Goal: Find specific fact: Find specific fact

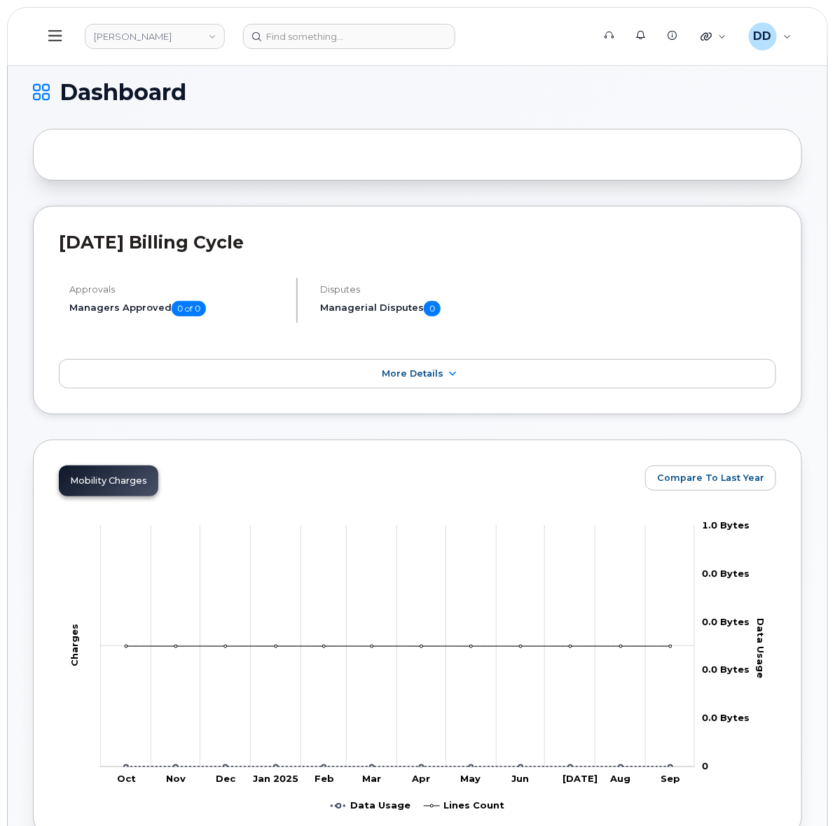
click at [60, 36] on icon at bounding box center [54, 35] width 13 height 11
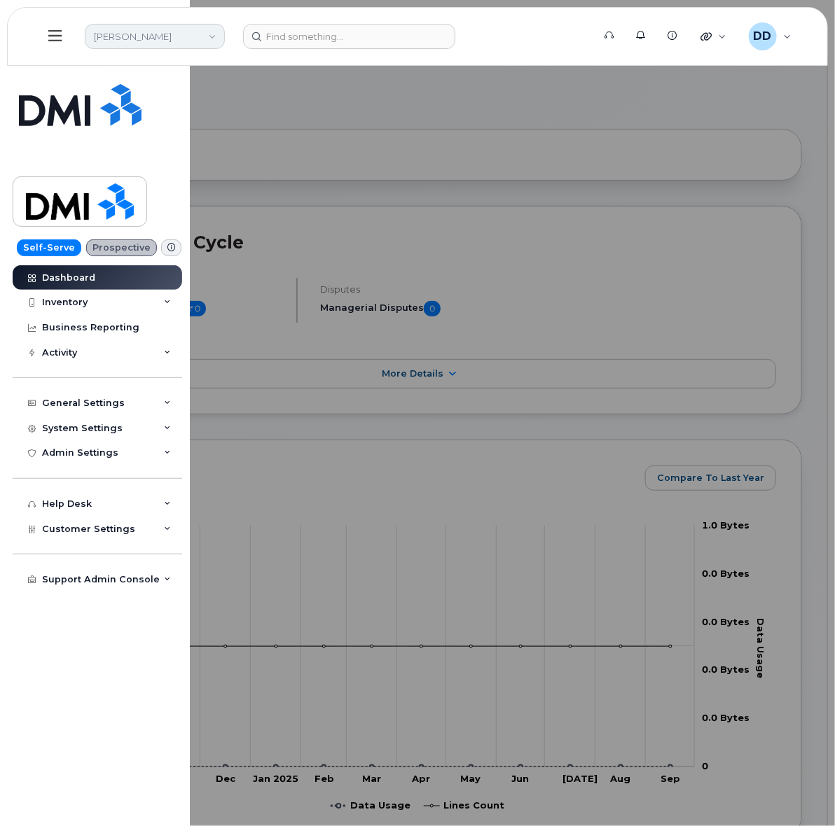
click at [173, 37] on link "Rollins" at bounding box center [155, 36] width 140 height 25
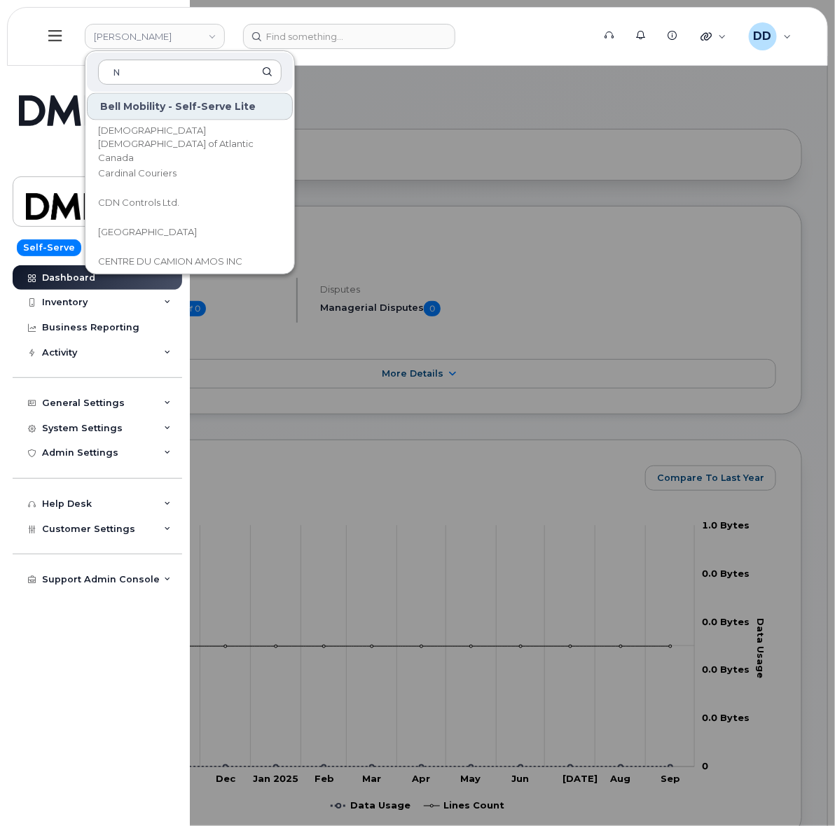
scroll to position [700, 0]
type input "N"
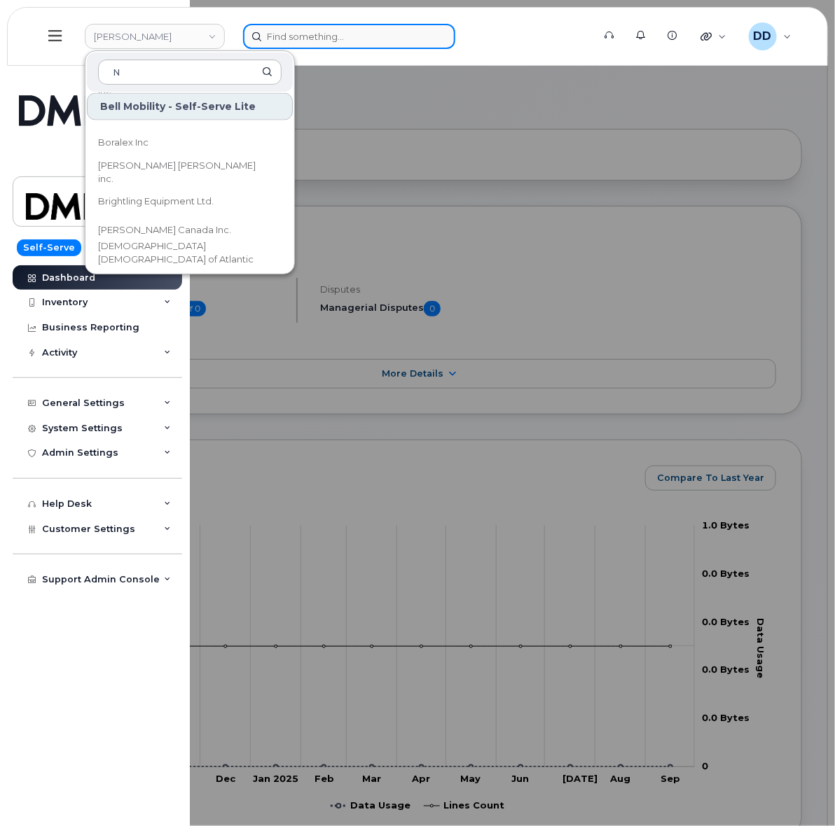
click at [357, 36] on input at bounding box center [349, 36] width 212 height 25
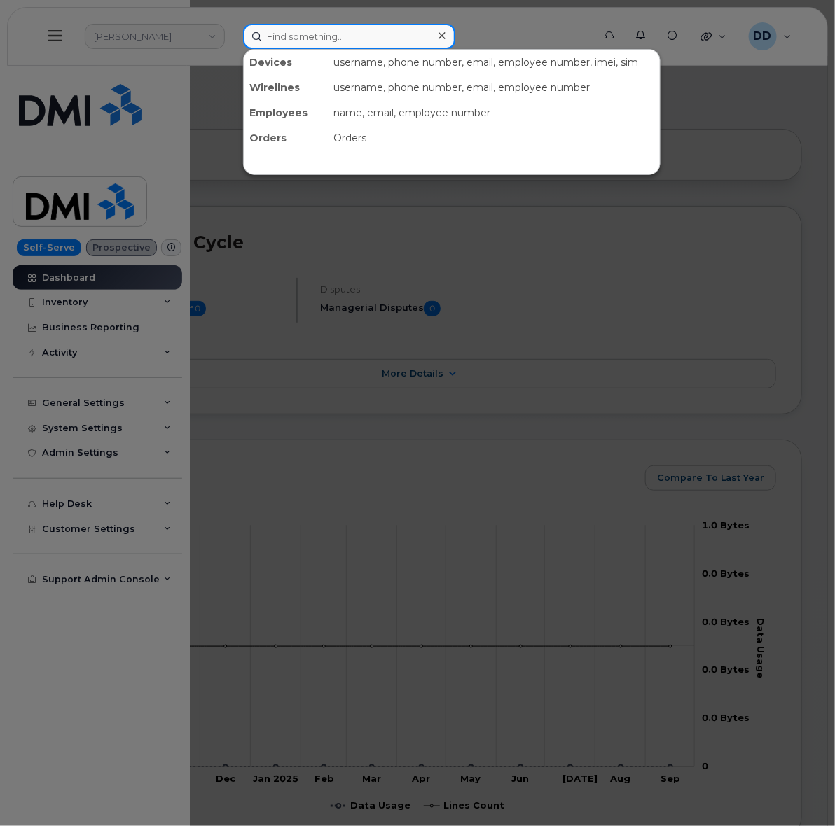
click at [344, 29] on input at bounding box center [349, 36] width 212 height 25
paste input "Matthew Cooper"
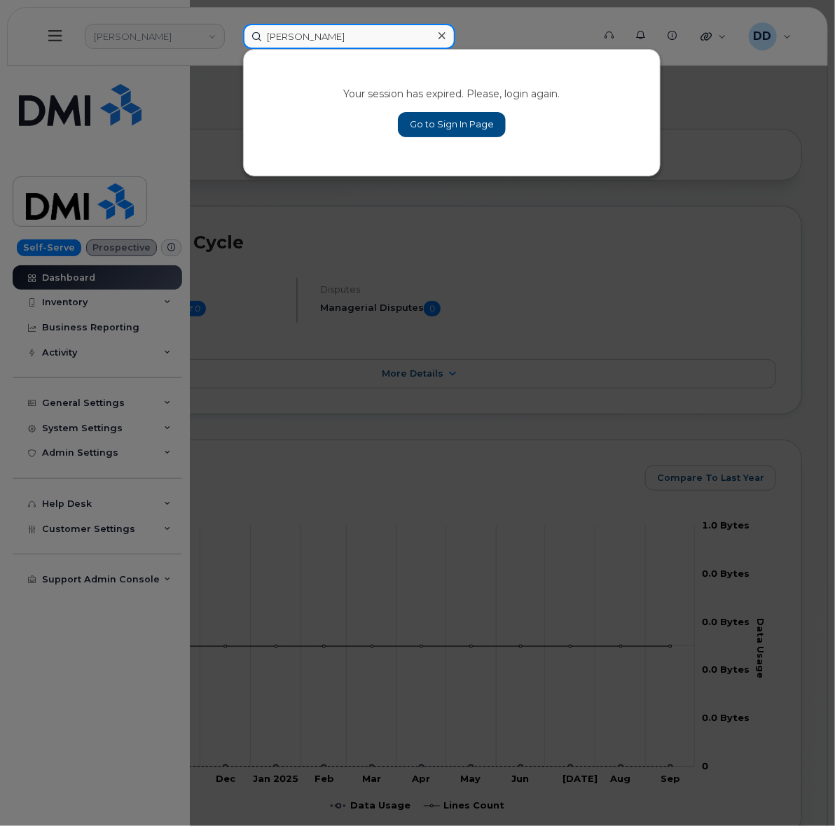
type input "Matthew Cooper"
click at [456, 125] on link "Go to Sign In Page" at bounding box center [452, 124] width 108 height 25
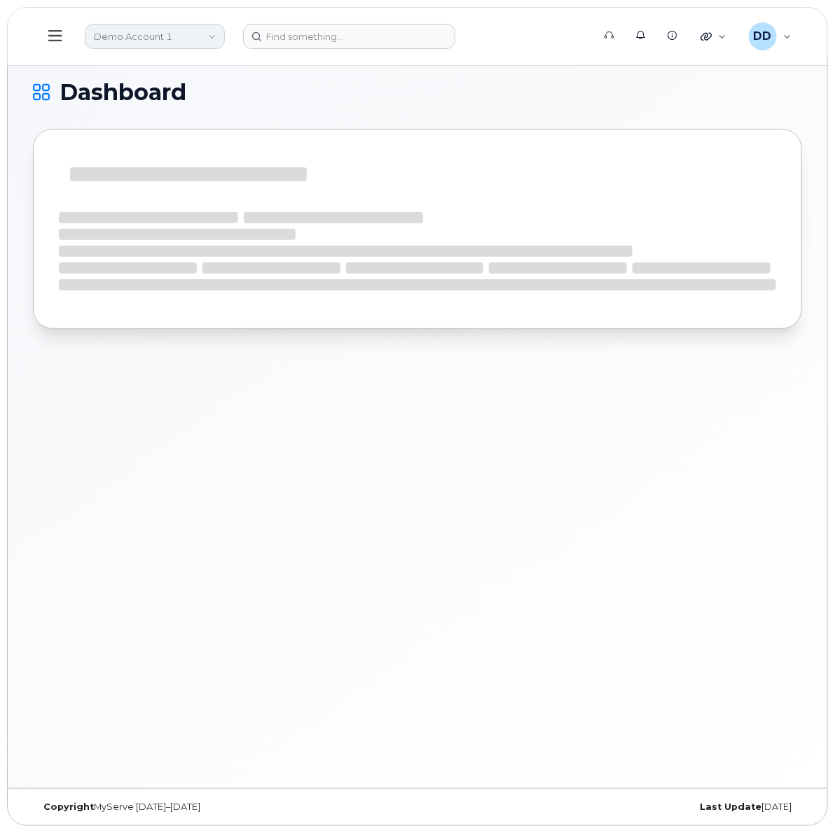
click at [210, 36] on link "Demo Account 1" at bounding box center [155, 36] width 140 height 25
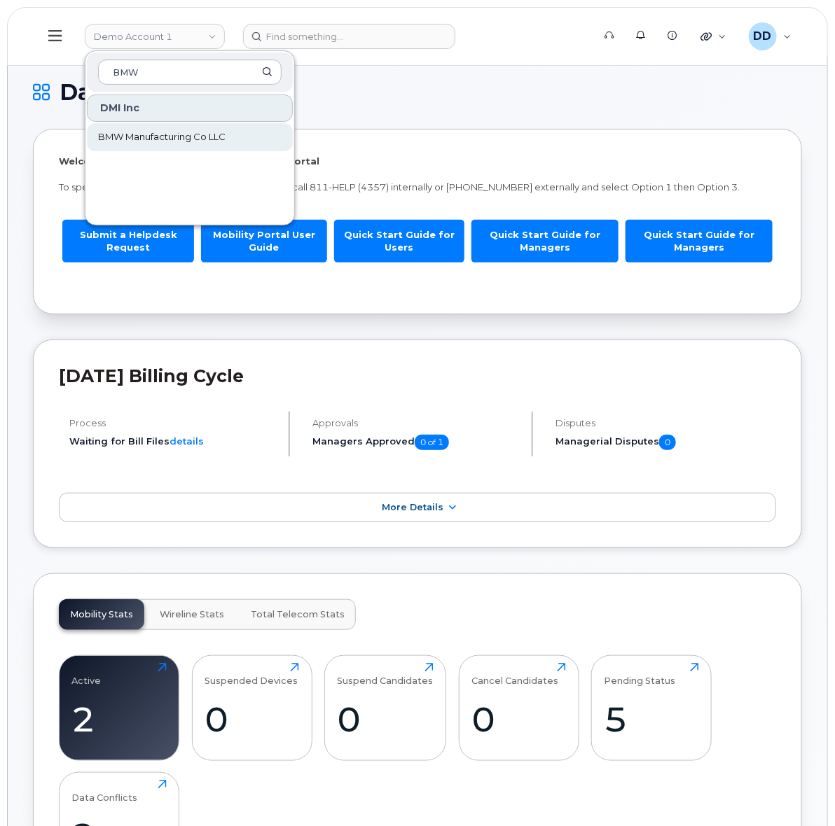
type input "BMW"
click at [195, 134] on span "BMW Manufacturing Co LLC" at bounding box center [161, 137] width 127 height 14
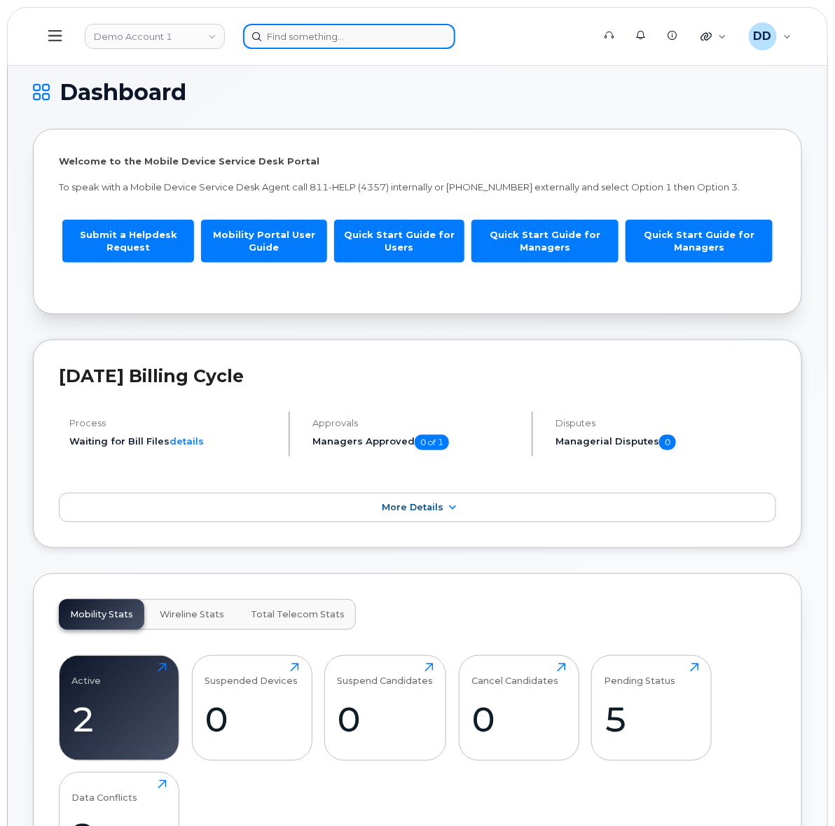
click at [296, 42] on input at bounding box center [349, 36] width 212 height 25
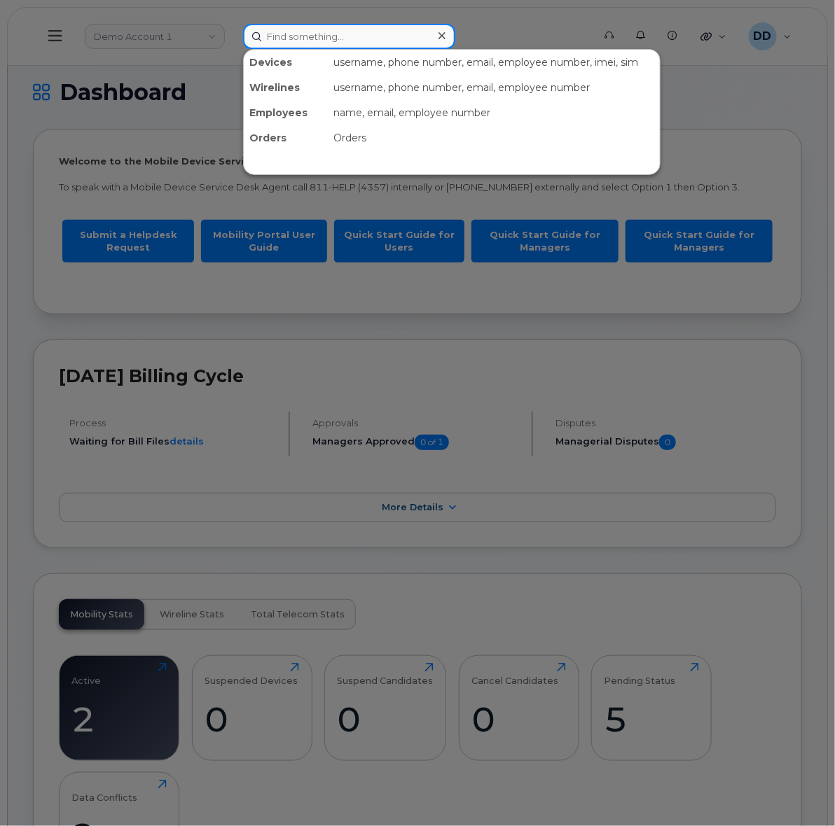
type input "M"
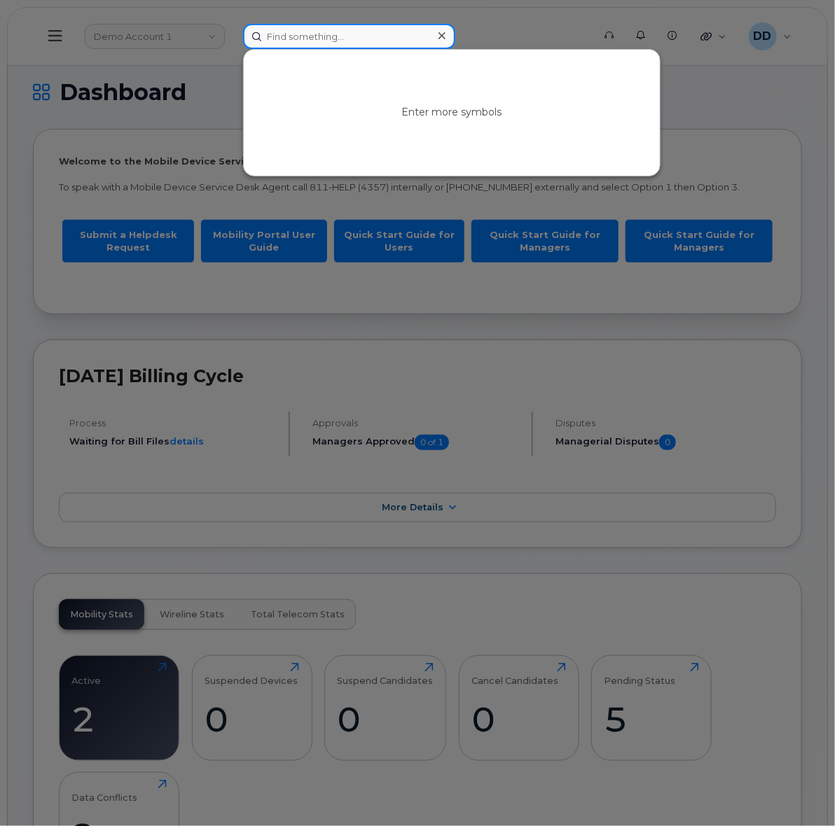
paste input "Matthew Cooper"
type input "Matthew Cooper"
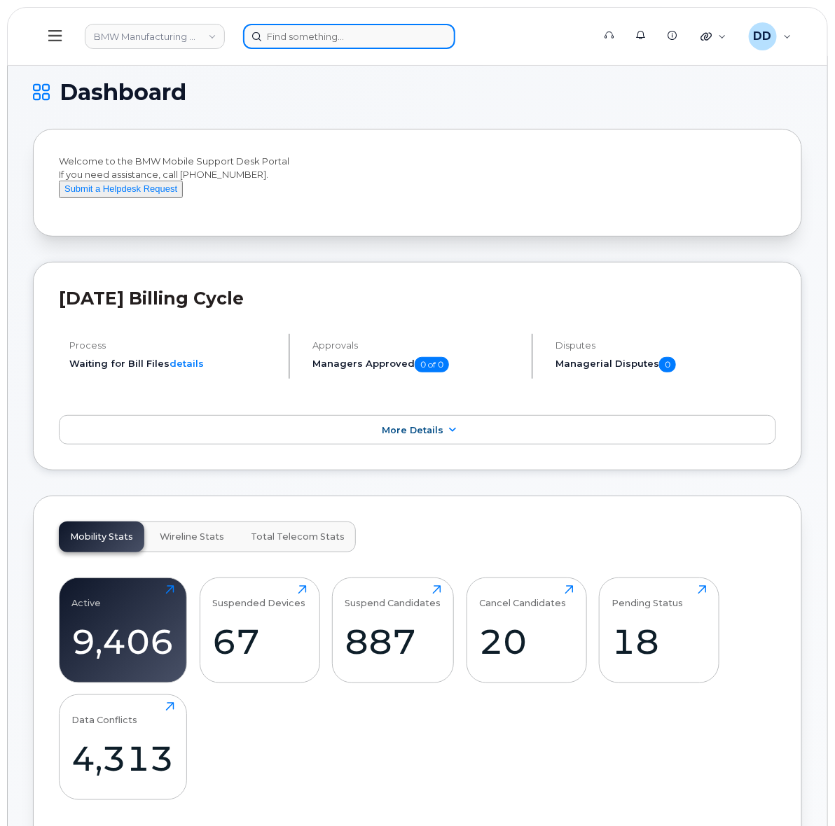
click at [303, 36] on input at bounding box center [349, 36] width 212 height 25
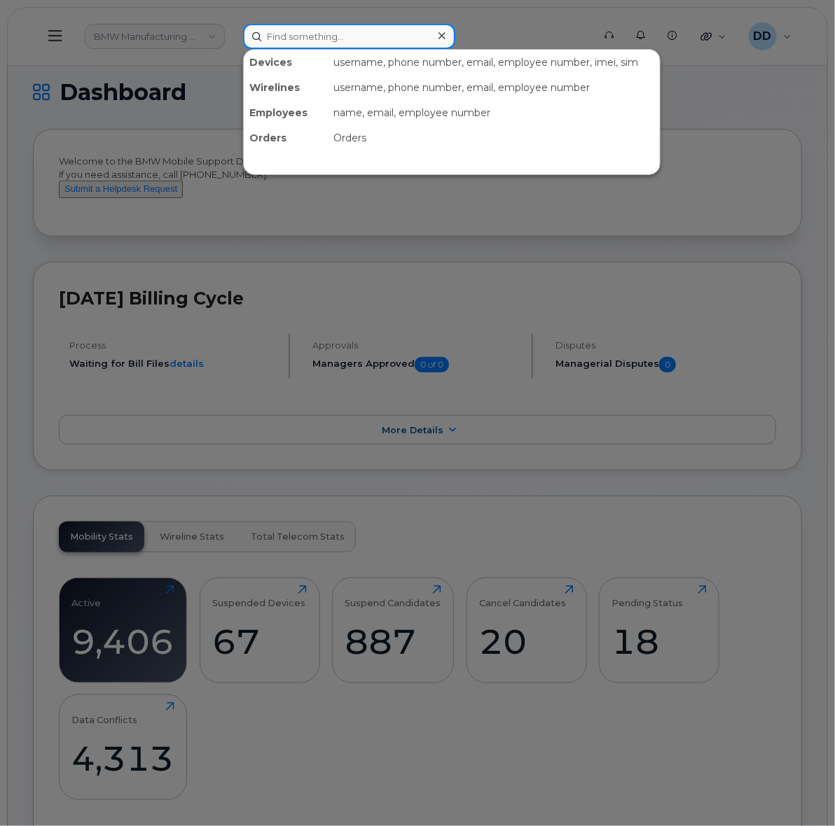
click at [298, 32] on input at bounding box center [349, 36] width 212 height 25
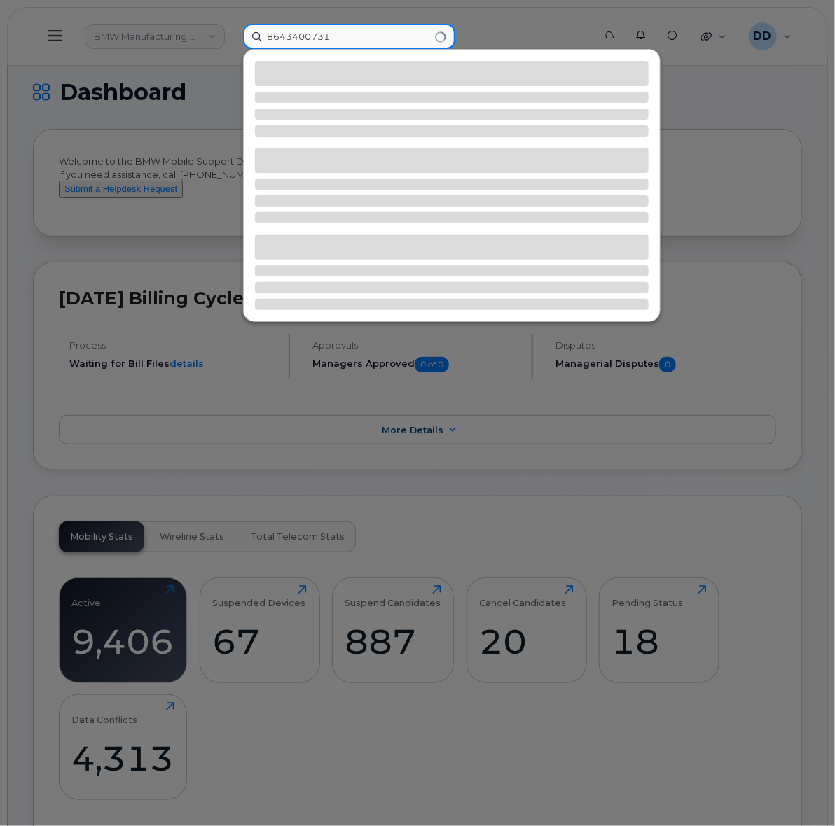
drag, startPoint x: 291, startPoint y: 36, endPoint x: 249, endPoint y: 32, distance: 41.5
click at [249, 32] on input "8643400731" at bounding box center [349, 36] width 212 height 25
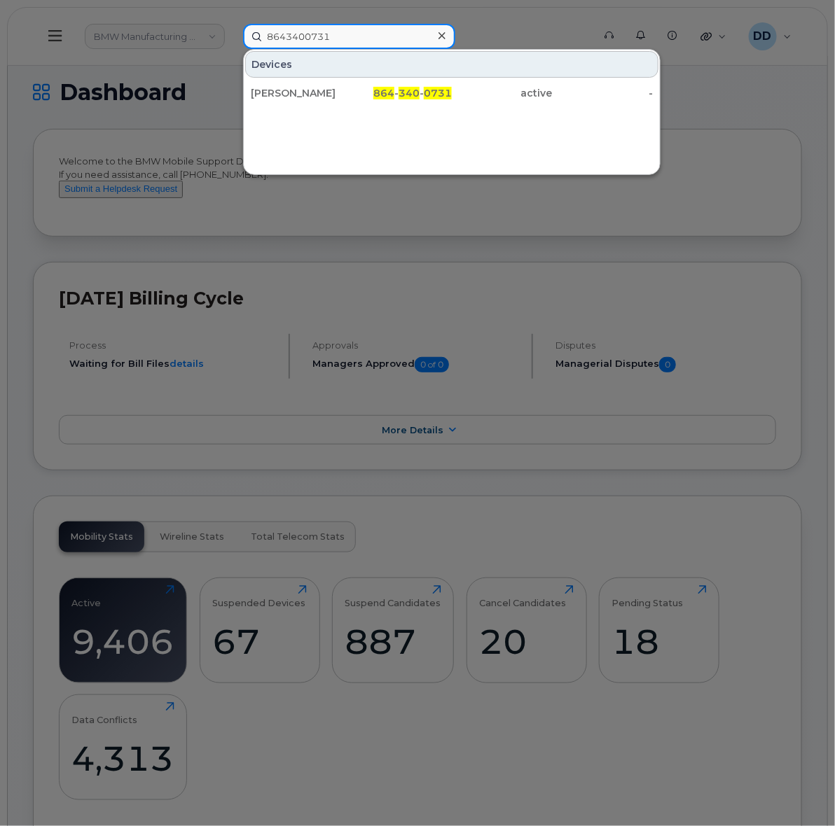
type input "8643400731"
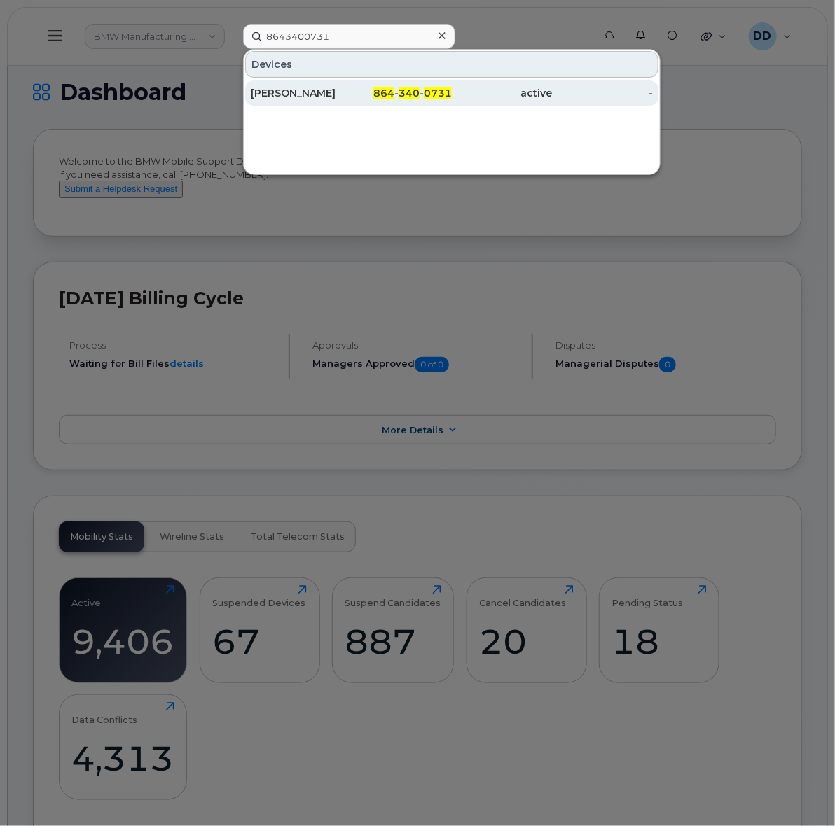
click at [305, 95] on div "Matthew Yelton" at bounding box center [301, 93] width 101 height 14
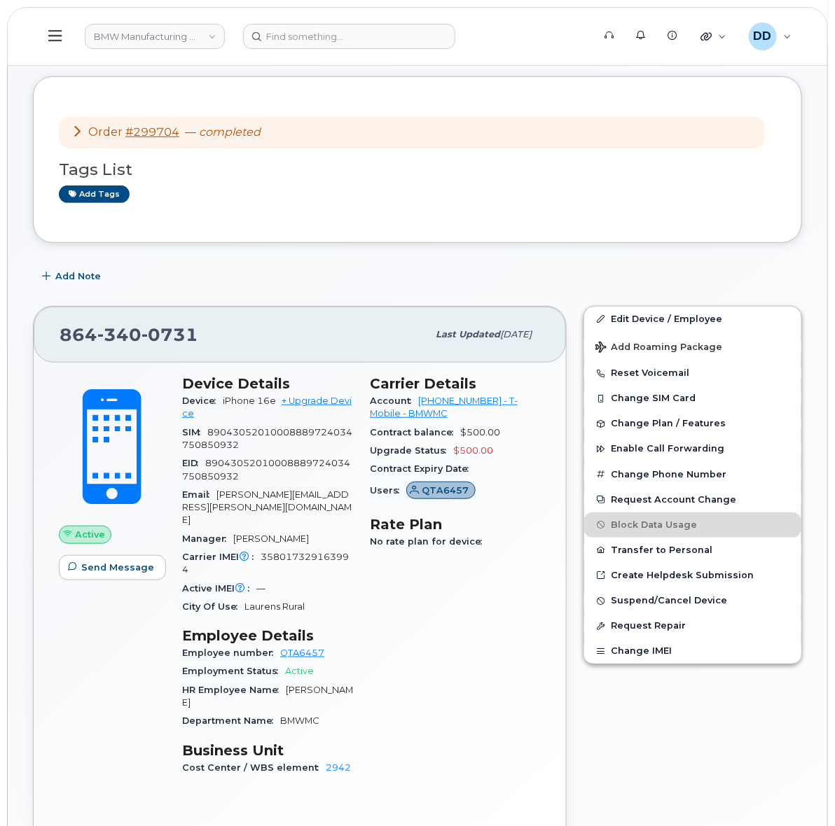
scroll to position [88, 0]
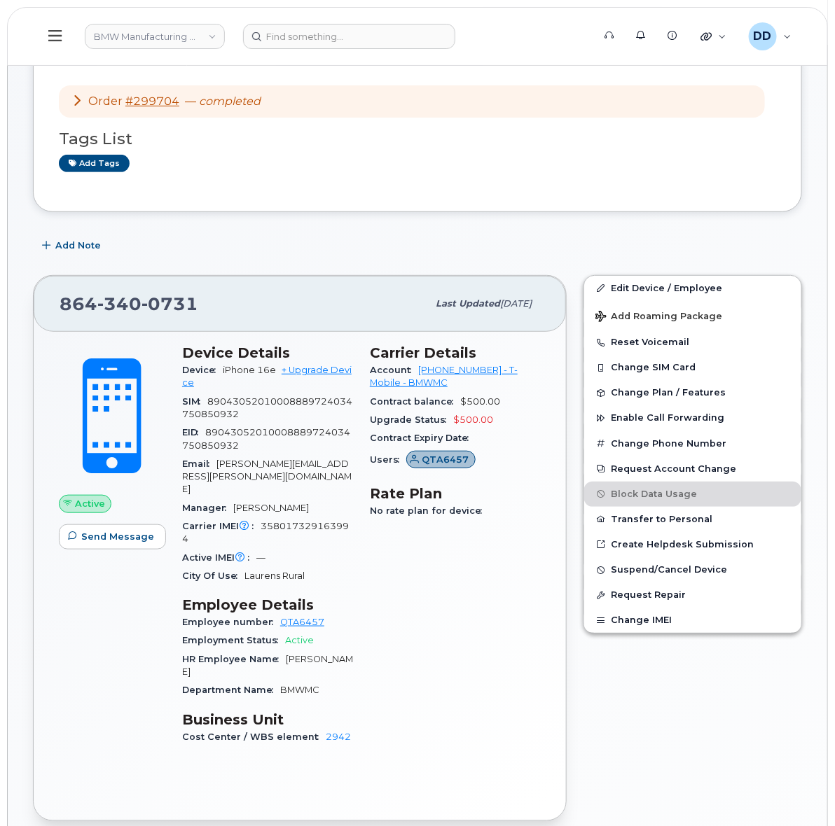
click at [461, 380] on div "Account 972523090 - T-Mobile - BMWMC" at bounding box center [455, 377] width 171 height 32
click at [438, 371] on link "972523090 - T-Mobile - BMWMC" at bounding box center [444, 376] width 148 height 23
click at [438, 370] on link "972523090 - T-Mobile - BMWMC" at bounding box center [444, 376] width 148 height 23
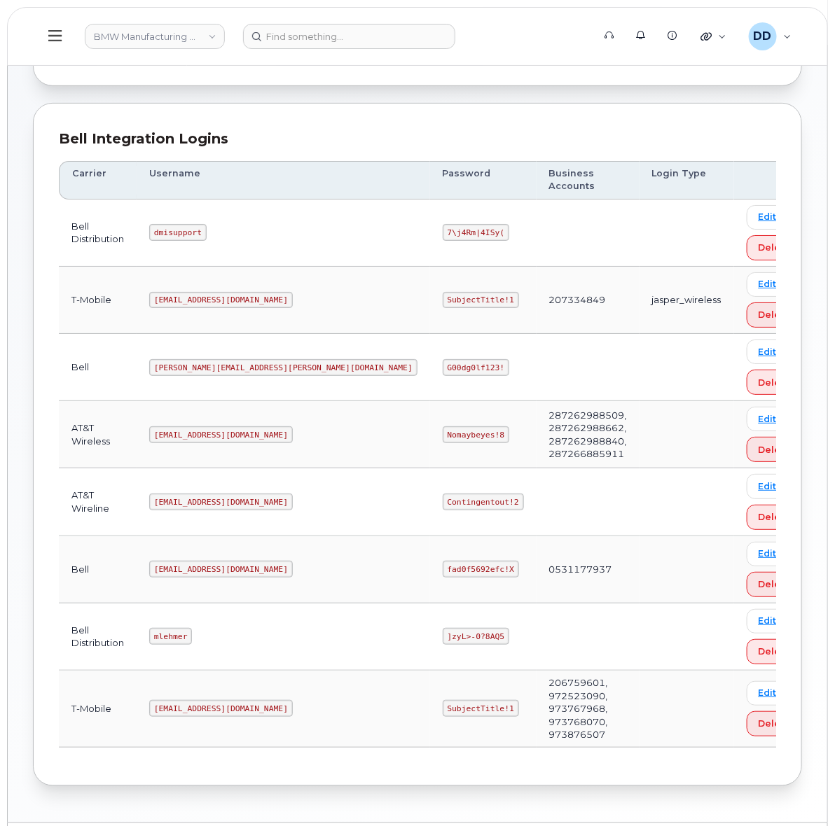
scroll to position [158, 0]
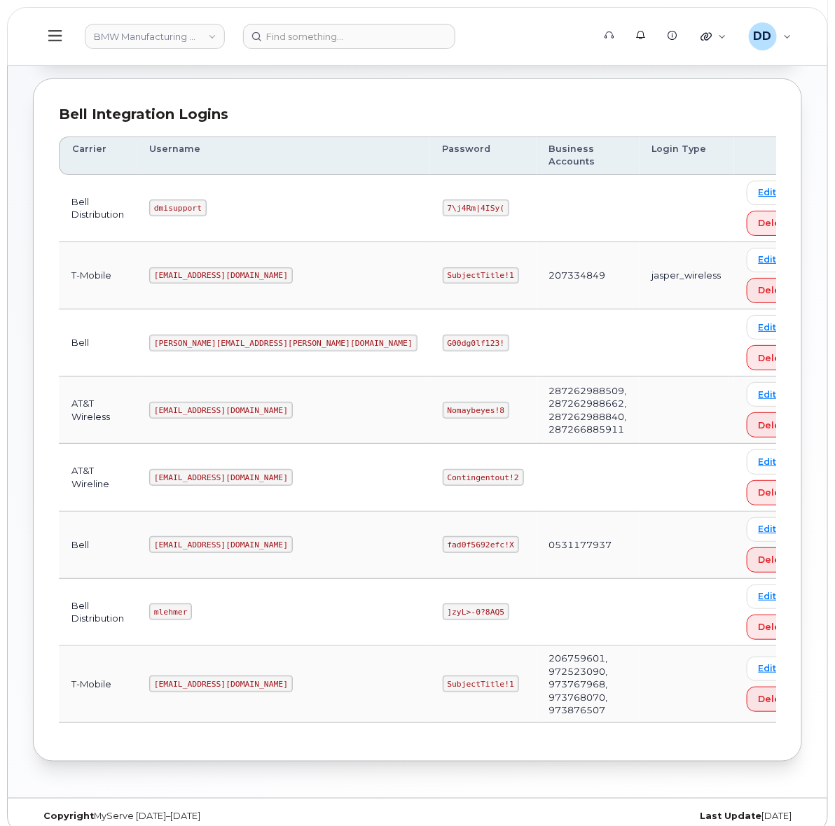
click at [203, 676] on code "[EMAIL_ADDRESS][DOMAIN_NAME]" at bounding box center [221, 684] width 144 height 17
click at [202, 676] on code "[EMAIL_ADDRESS][DOMAIN_NAME]" at bounding box center [221, 684] width 144 height 17
copy code "[EMAIL_ADDRESS][DOMAIN_NAME]"
copy code "MS-BMW@dminc.com"
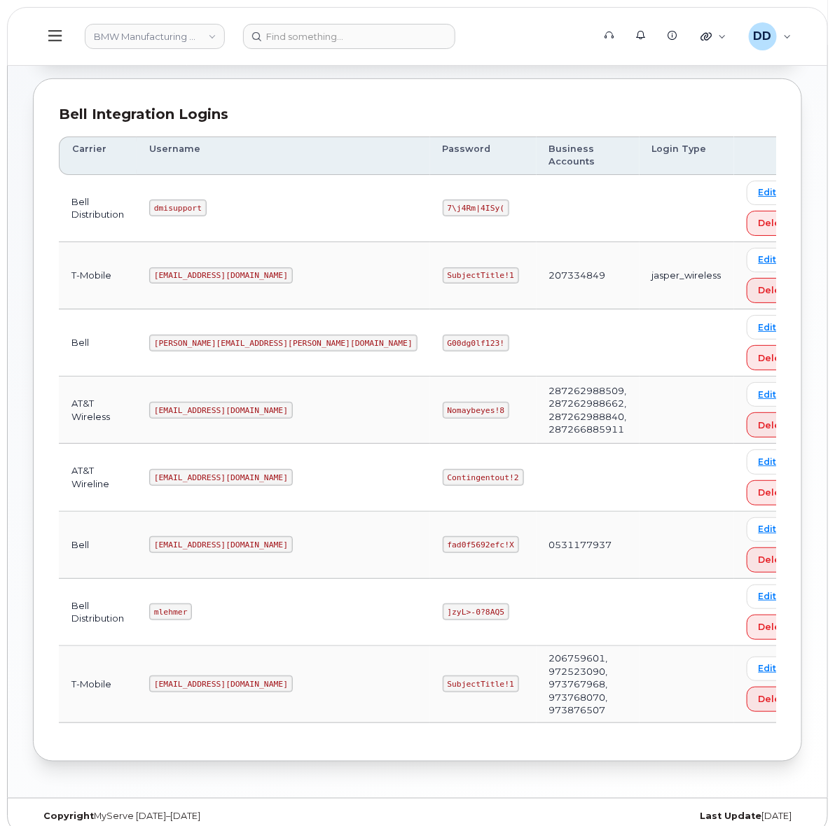
click at [443, 676] on code "SubjectTitle!1" at bounding box center [481, 684] width 76 height 17
copy code "SubjectTitle!1"
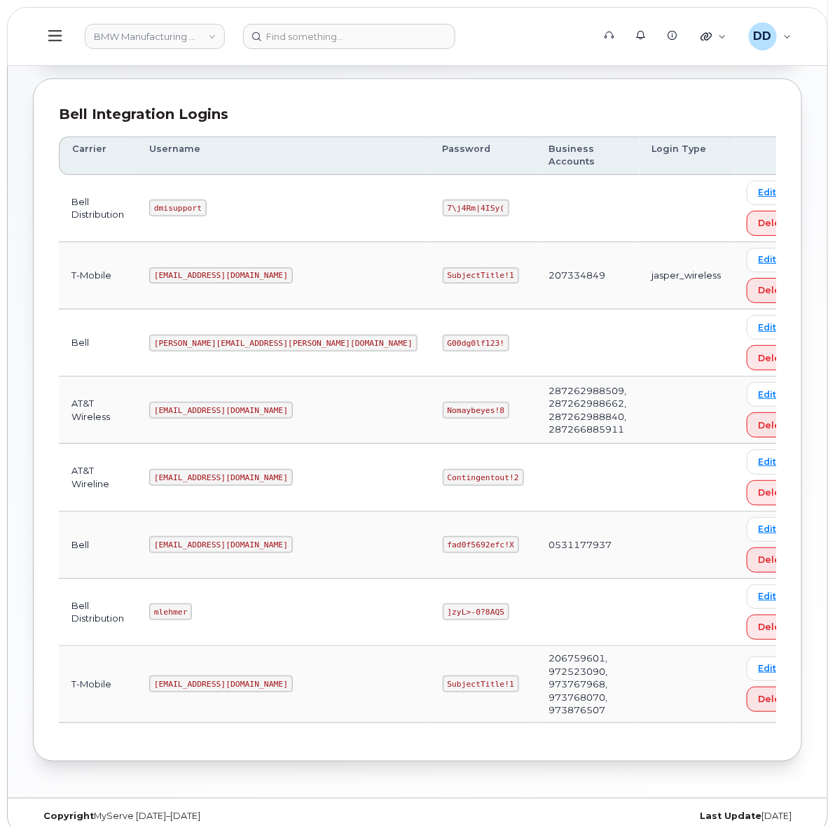
click at [527, 57] on header "BMW Manufacturing Co LLC Support Alerts Knowledge Base Quicklinks Suspend / Can…" at bounding box center [417, 36] width 821 height 59
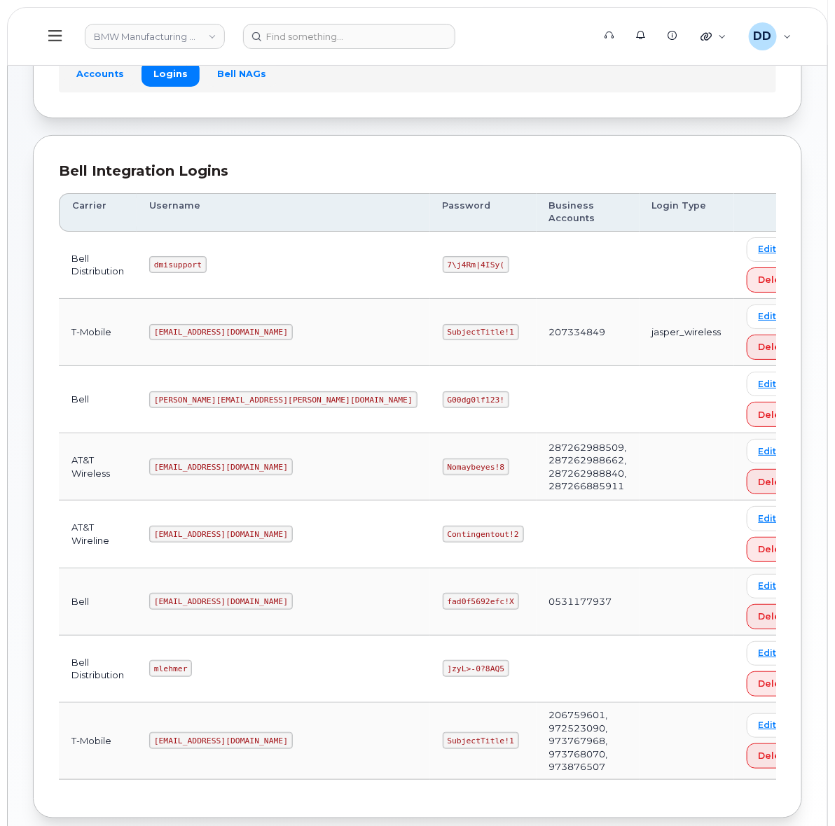
scroll to position [71, 0]
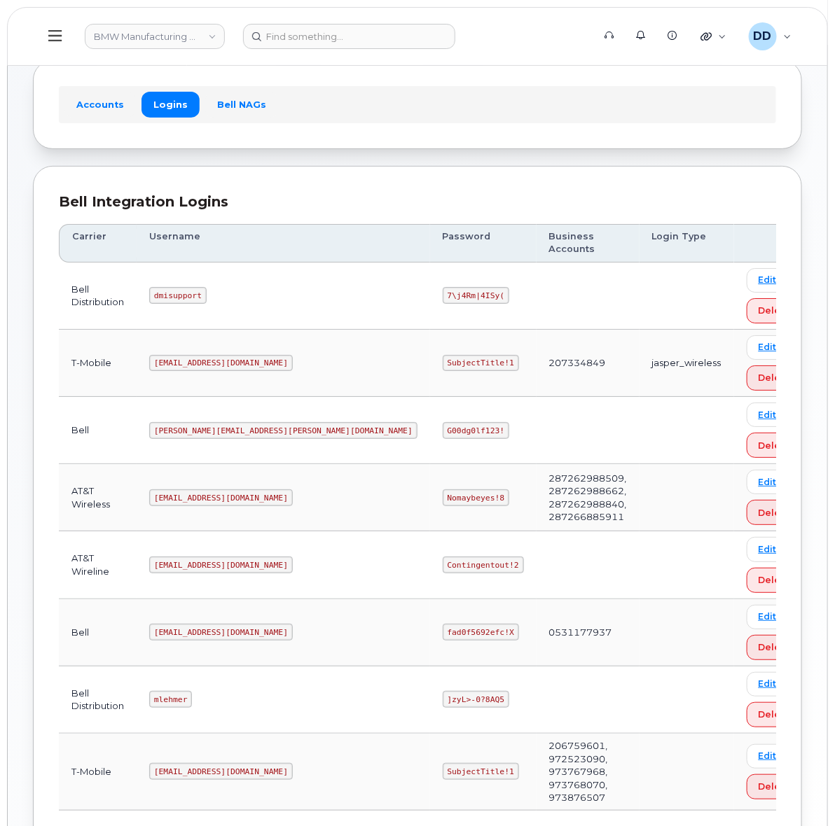
click at [575, 65] on header "BMW Manufacturing Co LLC Support Alerts Knowledge Base Quicklinks Suspend / Can…" at bounding box center [417, 36] width 821 height 59
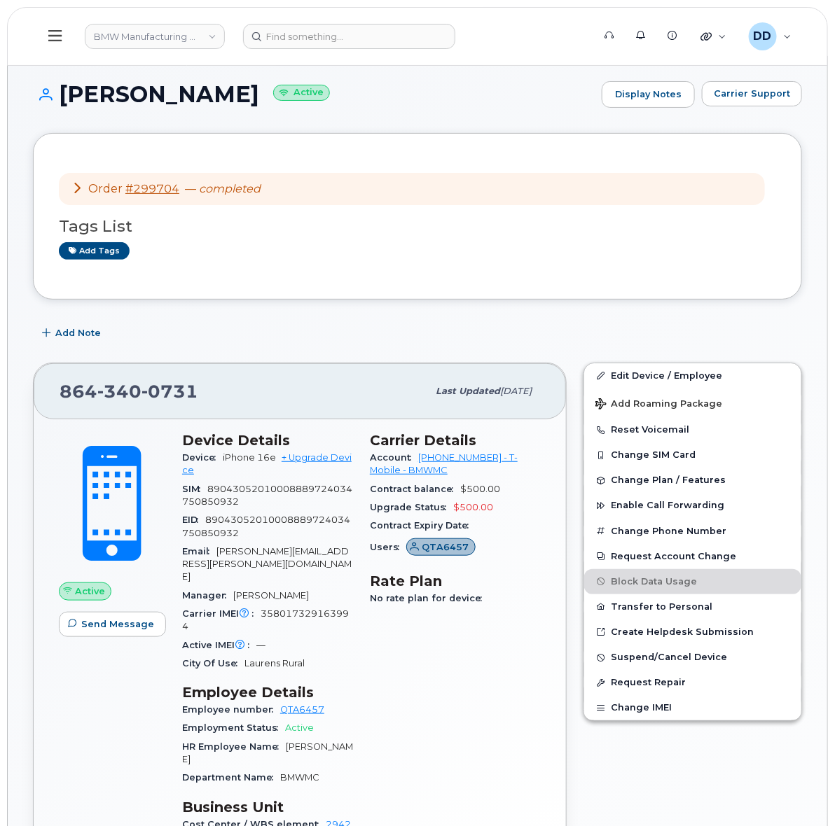
click at [529, 79] on div "Matthew Yelton Active Display Notes Carrier Support Order #299704 — completed T…" at bounding box center [417, 816] width 819 height 1520
click at [531, 67] on div "Matthew Yelton Active Display Notes Carrier Support Order #299704 — completed T…" at bounding box center [417, 816] width 819 height 1520
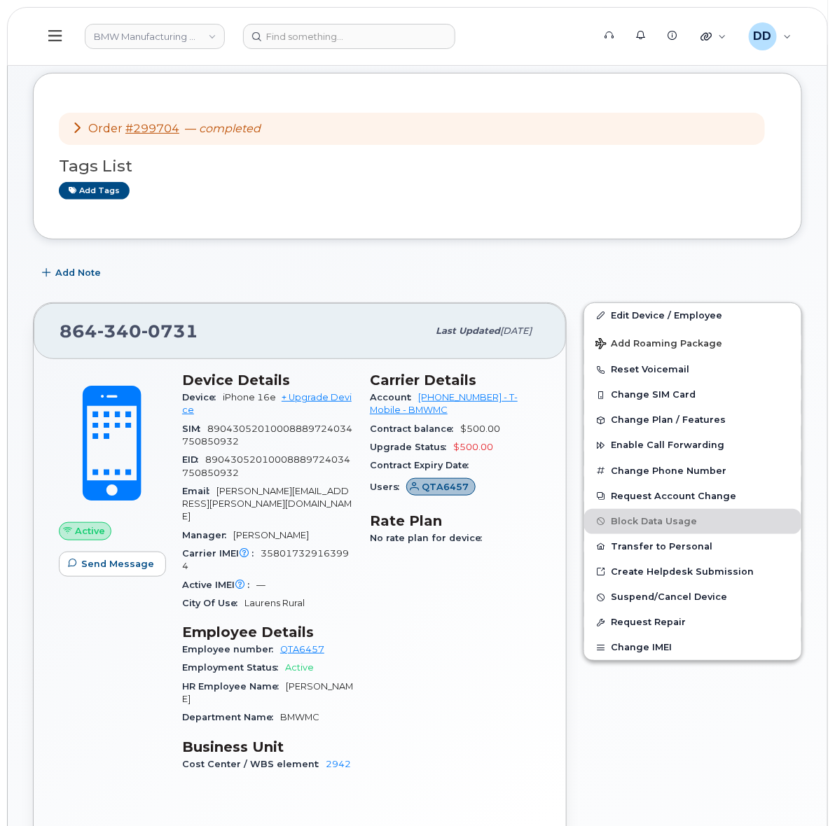
scroll to position [88, 0]
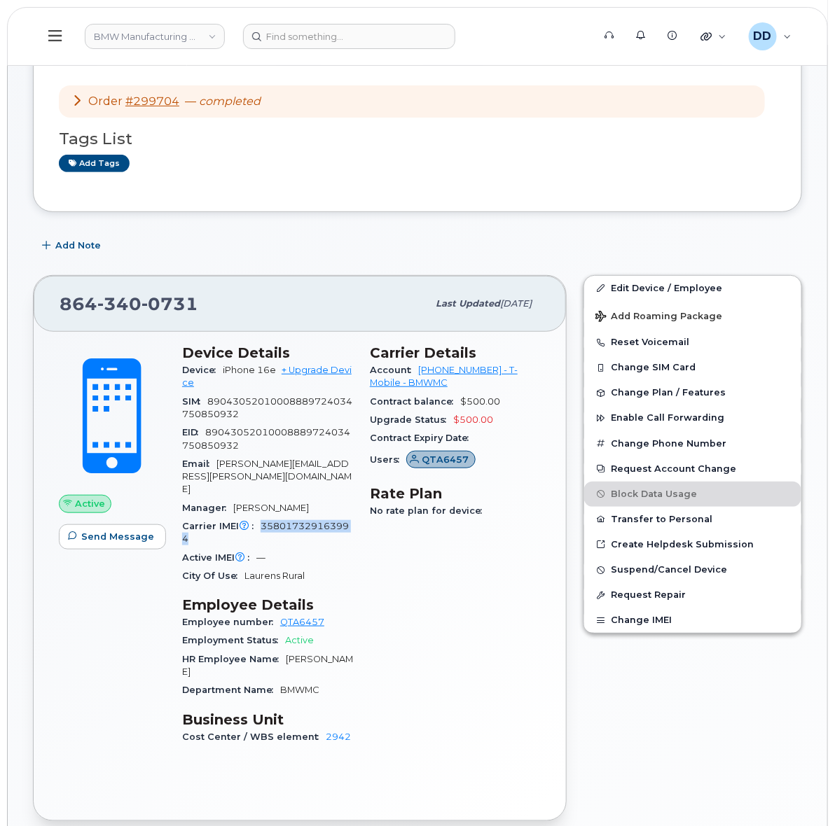
drag, startPoint x: 260, startPoint y: 513, endPoint x: 246, endPoint y: 527, distance: 19.3
click at [246, 527] on div "Carrier IMEI Carrier IMEI is reported during the last billing cycle or change o…" at bounding box center [267, 533] width 171 height 32
copy span "358017329163994"
click at [639, 158] on div "Add tags" at bounding box center [412, 164] width 706 height 18
